Goal: Task Accomplishment & Management: Use online tool/utility

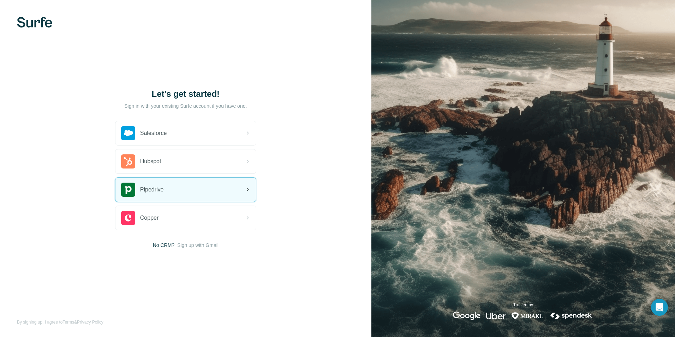
click at [211, 186] on div "Pipedrive" at bounding box center [185, 190] width 141 height 24
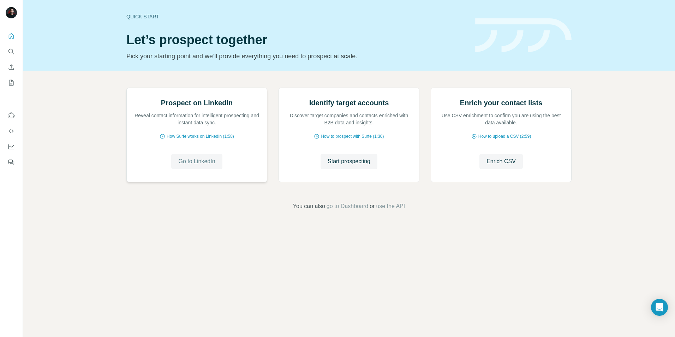
click at [198, 166] on span "Go to LinkedIn" at bounding box center [196, 161] width 37 height 8
